Goal: Find specific page/section

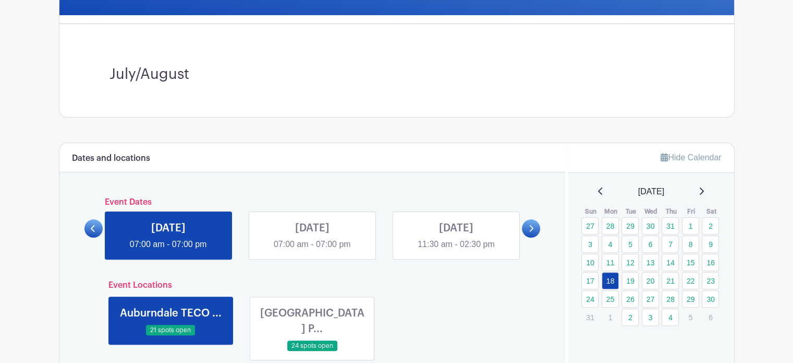
scroll to position [261, 0]
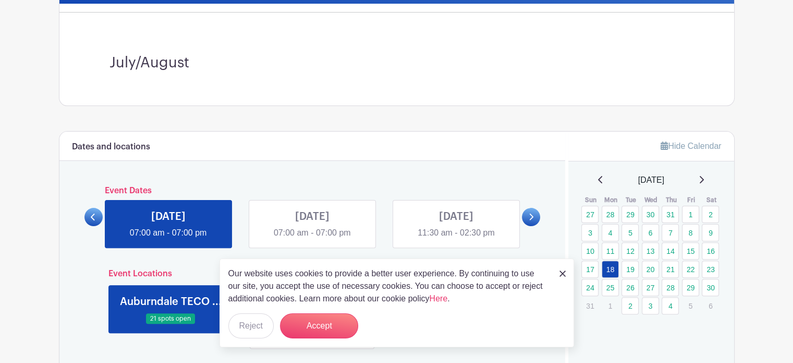
click at [312, 239] on link at bounding box center [312, 239] width 0 height 0
click at [330, 321] on button "Accept" at bounding box center [319, 325] width 78 height 25
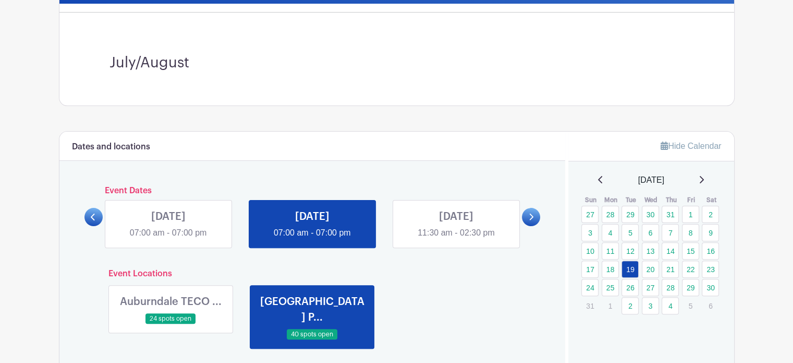
click at [312, 239] on link at bounding box center [312, 239] width 0 height 0
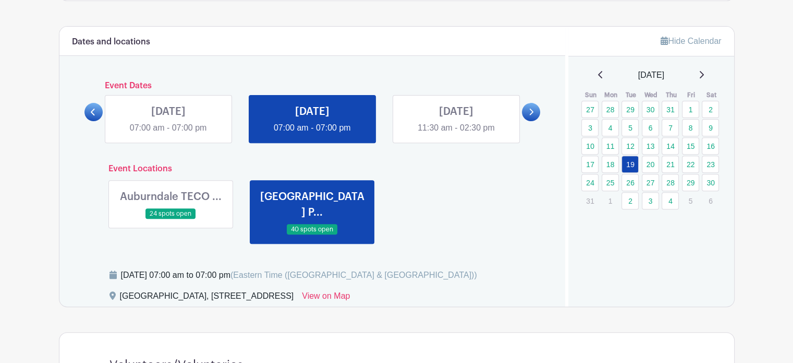
scroll to position [365, 0]
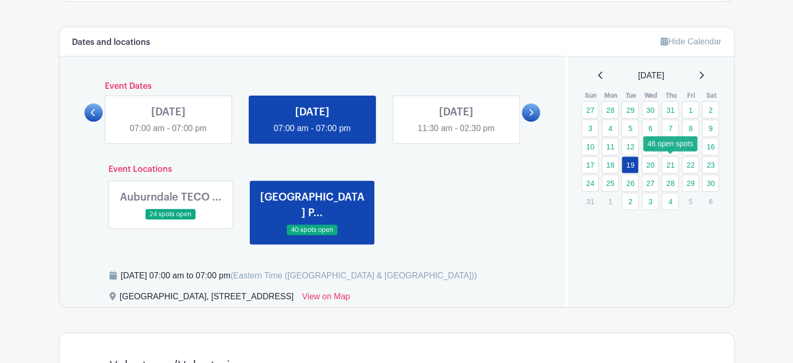
click at [673, 162] on link "21" at bounding box center [670, 164] width 17 height 17
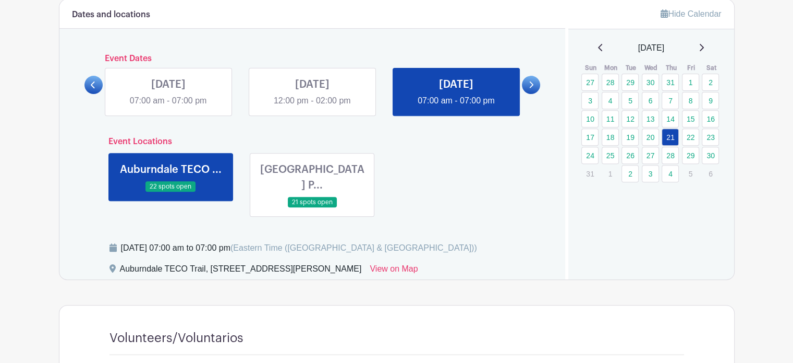
scroll to position [417, 0]
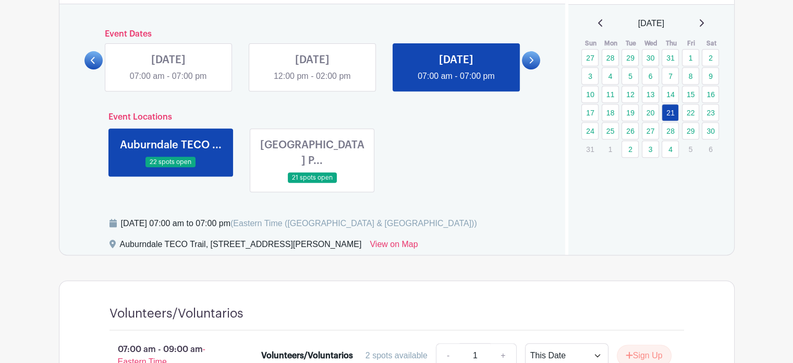
click at [312, 183] on link at bounding box center [312, 183] width 0 height 0
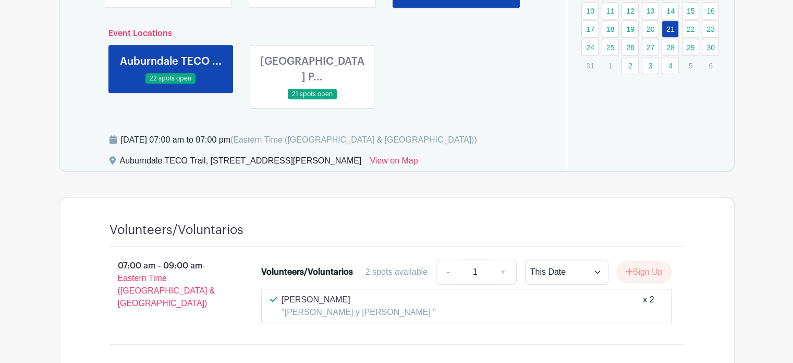
scroll to position [522, 0]
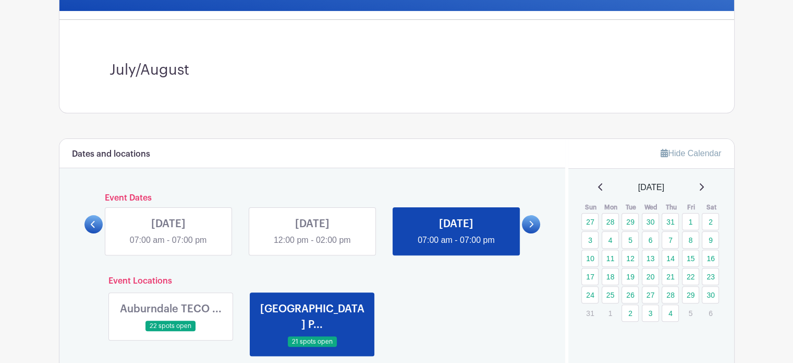
scroll to position [261, 0]
